Goal: Find specific page/section: Find specific page/section

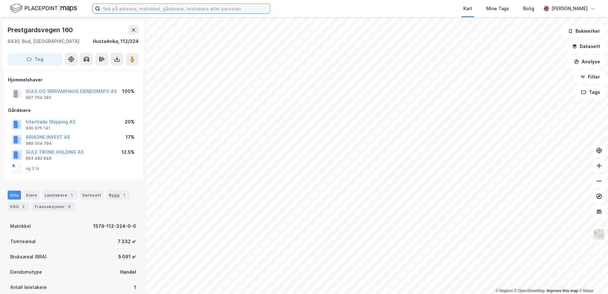
click at [105, 8] on input at bounding box center [185, 9] width 170 height 10
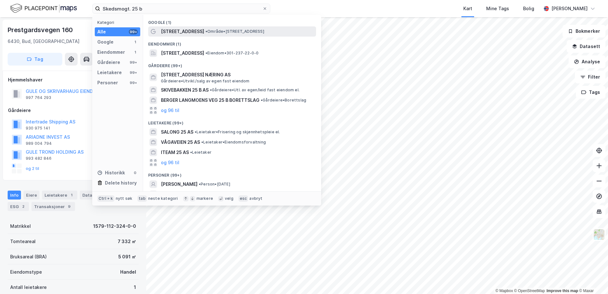
click at [218, 32] on span "• Område • [STREET_ADDRESS]" at bounding box center [234, 31] width 59 height 5
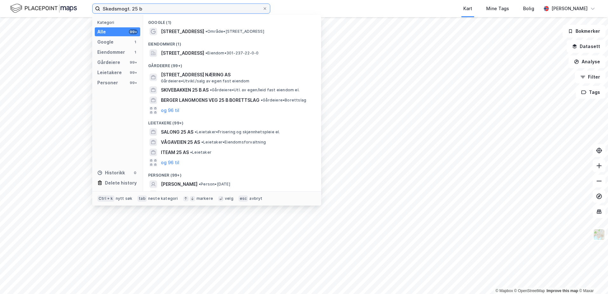
click at [121, 10] on input "Skedsmogt. 25 b" at bounding box center [181, 9] width 162 height 10
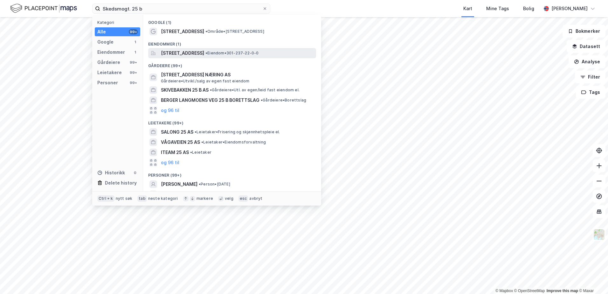
click at [181, 56] on span "[STREET_ADDRESS]" at bounding box center [182, 53] width 43 height 8
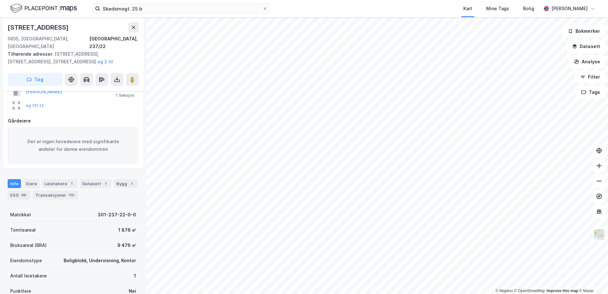
scroll to position [64, 0]
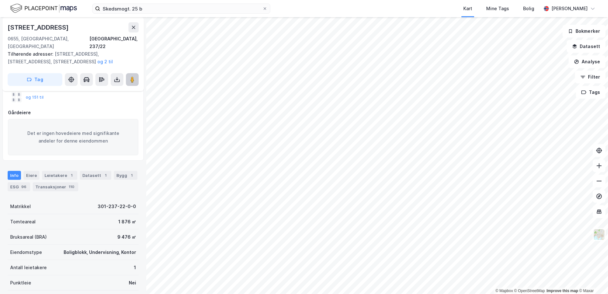
click at [131, 76] on image at bounding box center [132, 79] width 4 height 6
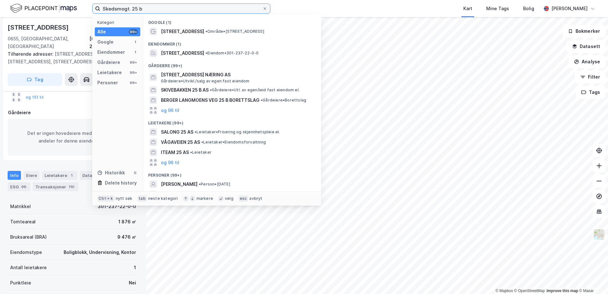
drag, startPoint x: 149, startPoint y: 8, endPoint x: 90, endPoint y: 10, distance: 59.5
click at [90, 10] on div "Skedsmogt. 25 b Kategori Alle 99+ Google 1 Eiendommer 1 Gårdeiere 99+ Leietaker…" at bounding box center [304, 8] width 608 height 17
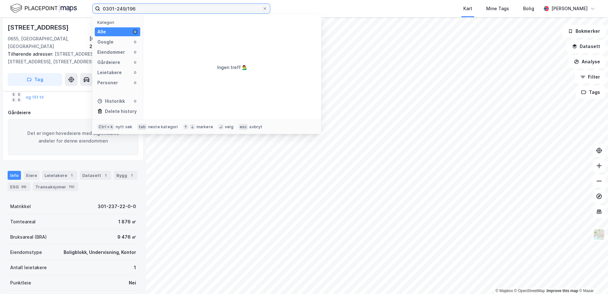
drag, startPoint x: 115, startPoint y: 8, endPoint x: 95, endPoint y: 9, distance: 19.4
click at [95, 9] on label "0301-249/196" at bounding box center [181, 8] width 178 height 10
click at [94, 9] on label "0301-249/196" at bounding box center [181, 8] width 178 height 10
click at [100, 9] on input "0301-249/196" at bounding box center [181, 9] width 162 height 10
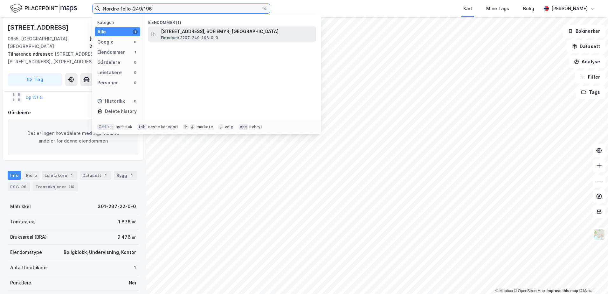
type input "Nordre follo-249/196"
click at [191, 35] on span "Eiendom • 3207-249-196-0-0" at bounding box center [189, 37] width 57 height 5
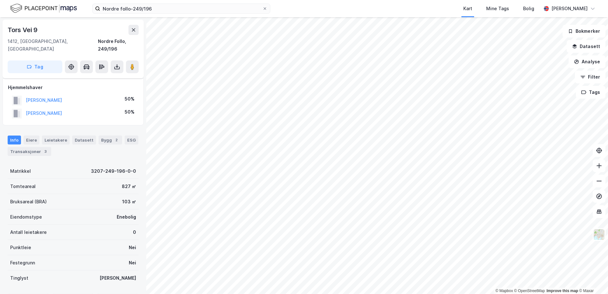
scroll to position [59, 0]
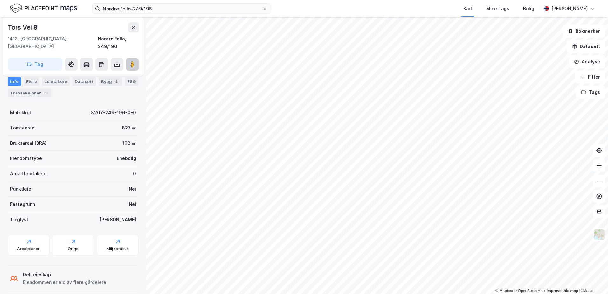
click at [134, 61] on icon at bounding box center [132, 64] width 6 height 6
